Goal: Obtain resource: Obtain resource

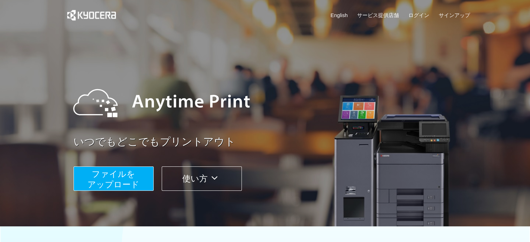
click at [120, 175] on span "ファイルを ​​アップロード" at bounding box center [113, 179] width 52 height 20
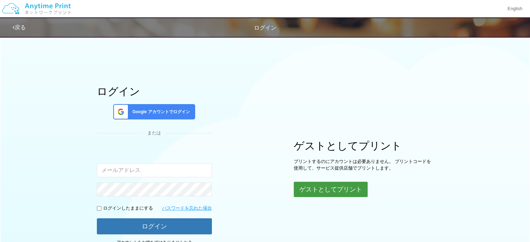
click at [300, 184] on button "ゲストとしてプリント" at bounding box center [331, 189] width 74 height 15
click at [330, 188] on button "ゲストとしてプリント" at bounding box center [331, 189] width 74 height 15
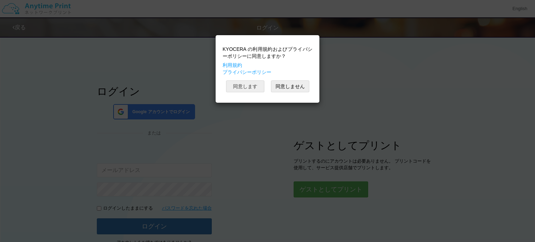
click at [243, 86] on button "同意します" at bounding box center [245, 86] width 38 height 12
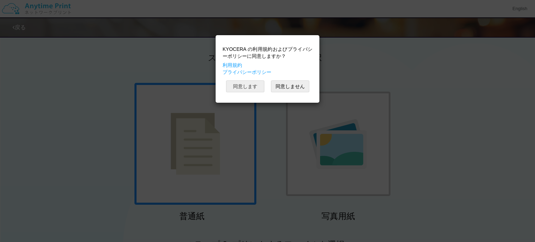
click at [247, 88] on button "同意します" at bounding box center [245, 86] width 38 height 12
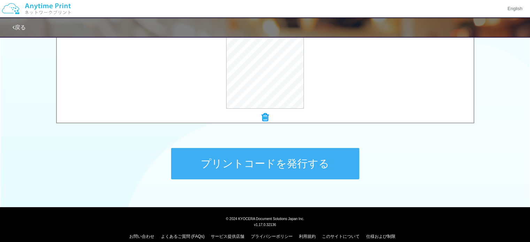
scroll to position [287, 0]
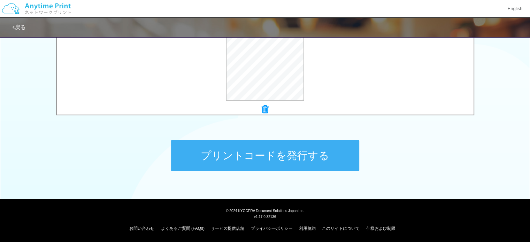
click at [225, 152] on button "プリントコードを発行する" at bounding box center [265, 155] width 188 height 31
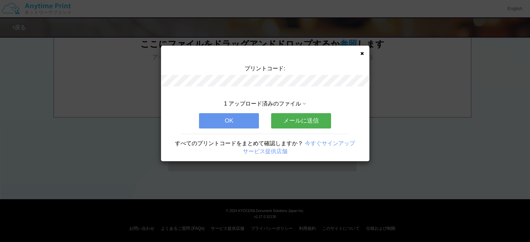
scroll to position [0, 0]
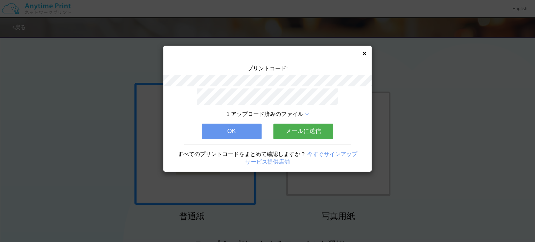
click at [306, 126] on button "メールに送信" at bounding box center [303, 131] width 60 height 15
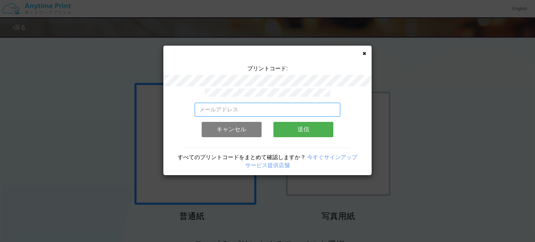
click at [255, 103] on input "email" at bounding box center [268, 110] width 146 height 14
type input "[EMAIL_ADDRESS][DOMAIN_NAME]"
click at [295, 126] on button "送信" at bounding box center [303, 129] width 60 height 15
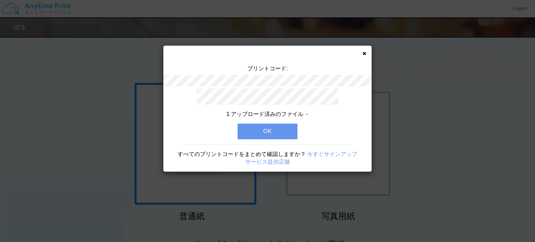
click at [287, 128] on button "OK" at bounding box center [268, 131] width 60 height 15
